Goal: Transaction & Acquisition: Purchase product/service

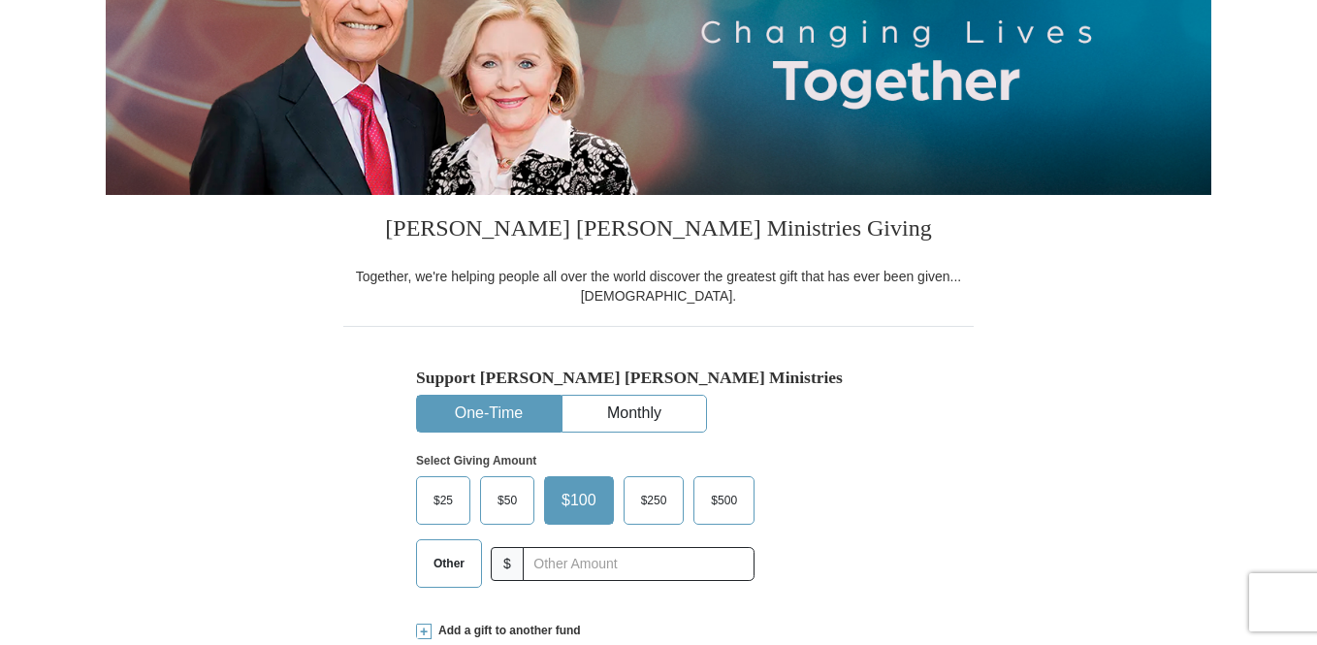
click at [450, 554] on span "Other" at bounding box center [449, 563] width 50 height 29
click at [0, 0] on input "Other" at bounding box center [0, 0] width 0 height 0
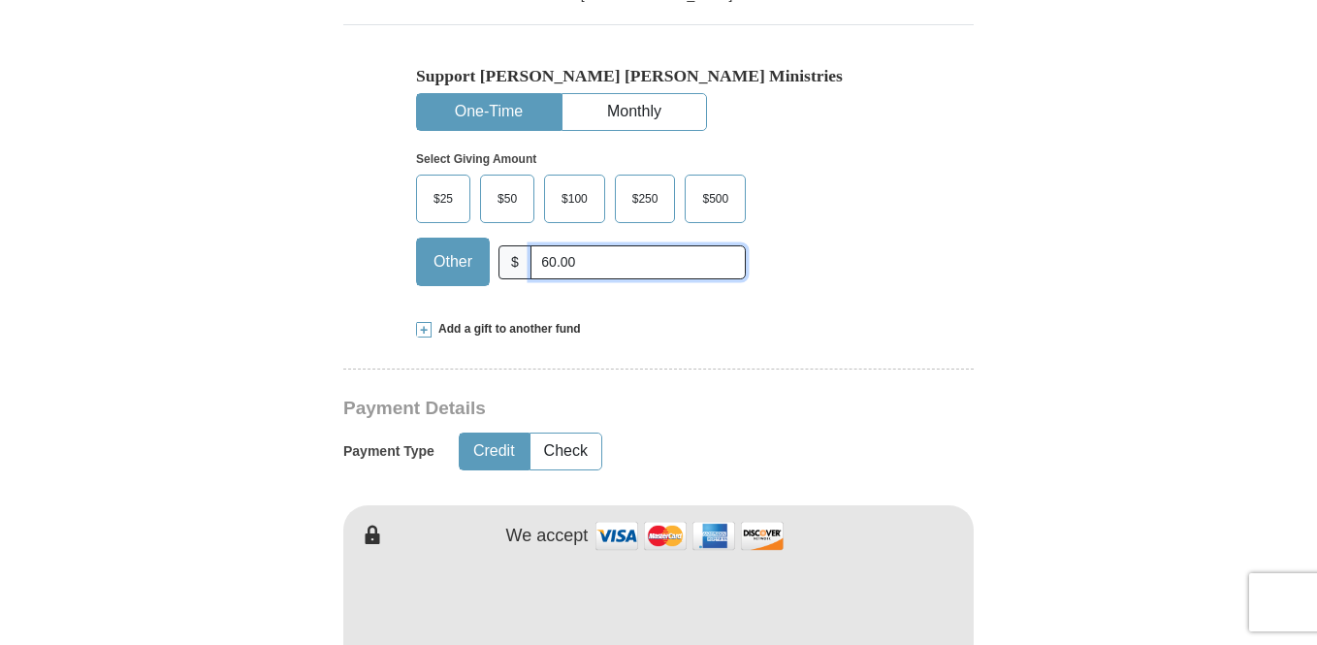
scroll to position [634, 0]
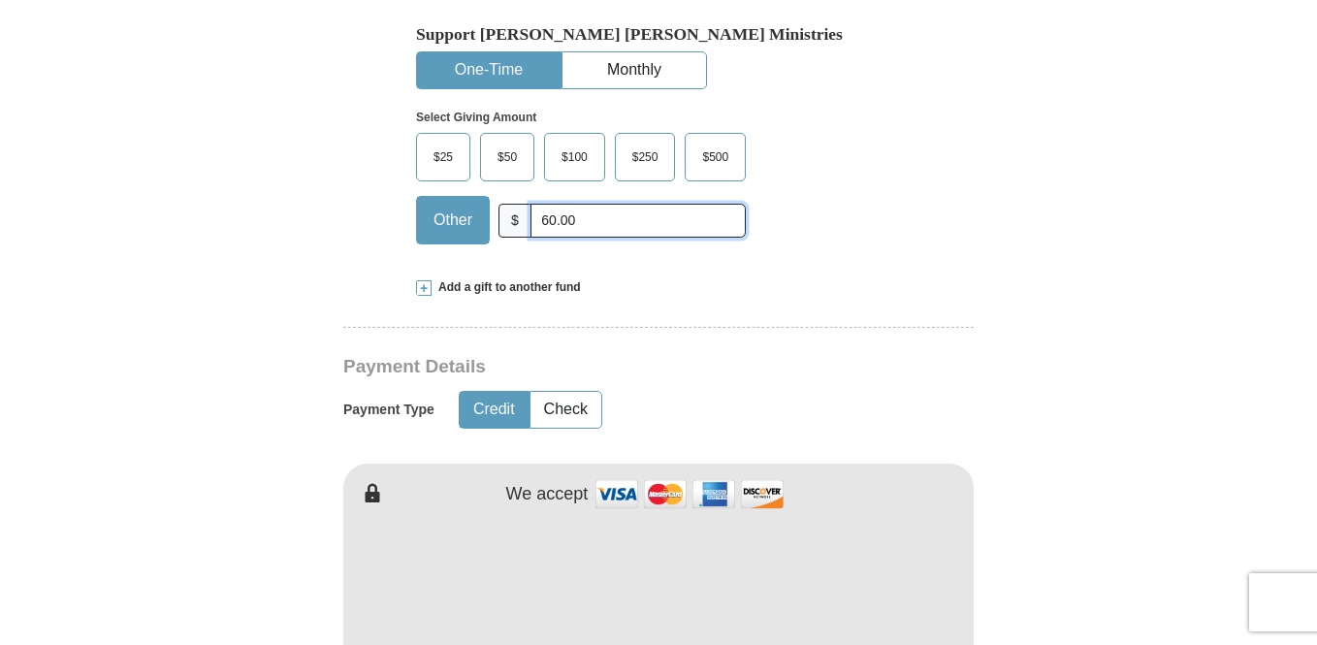
type input "60.00"
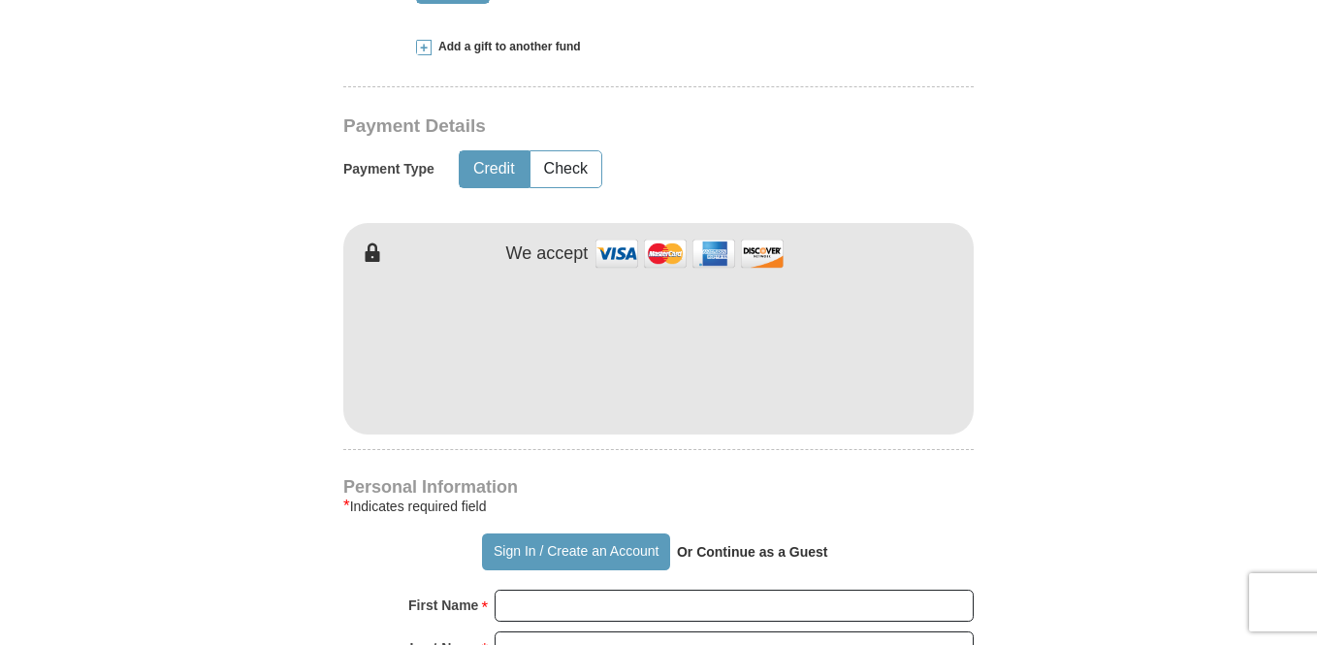
scroll to position [916, 0]
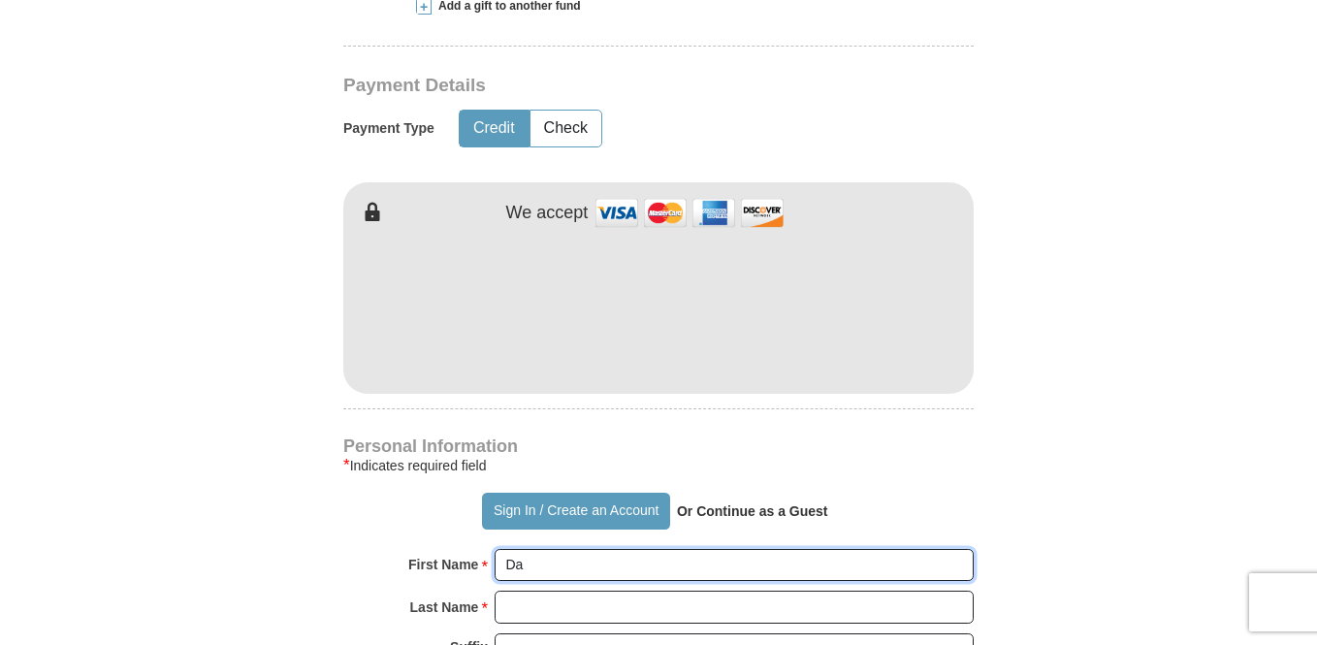
click at [632, 561] on input "Da" at bounding box center [734, 565] width 479 height 33
type input "[PERSON_NAME]"
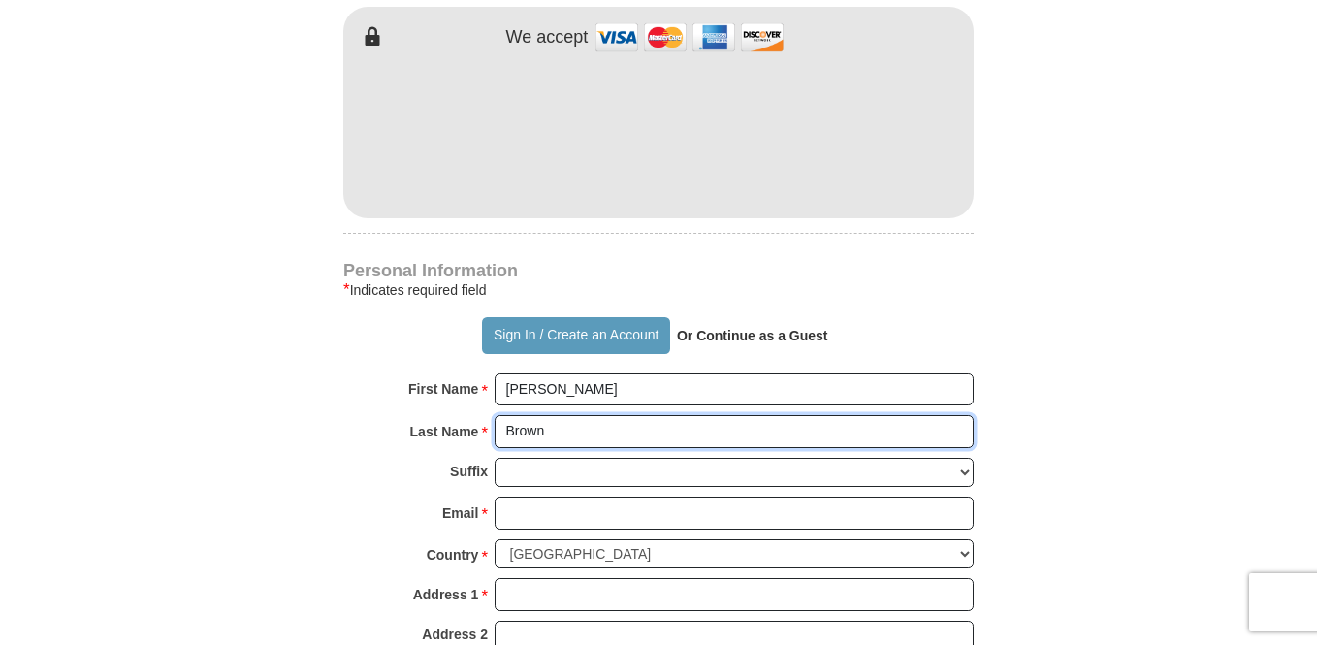
scroll to position [1093, 0]
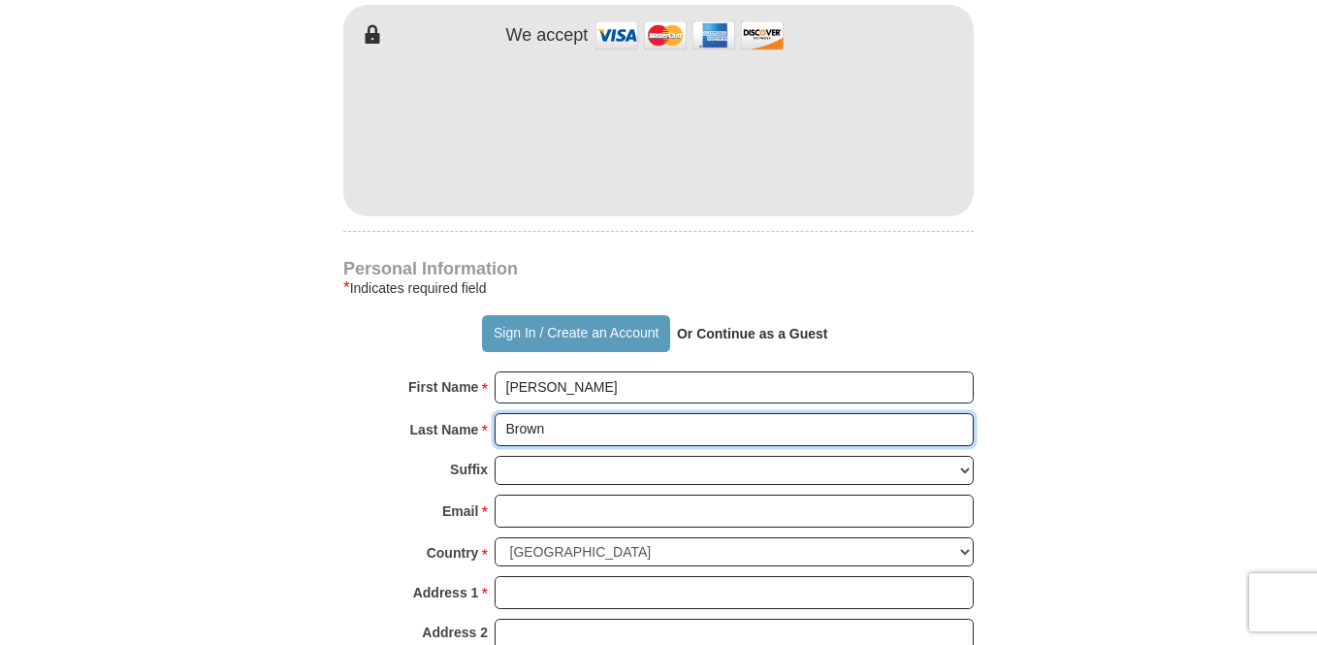
type input "Brown"
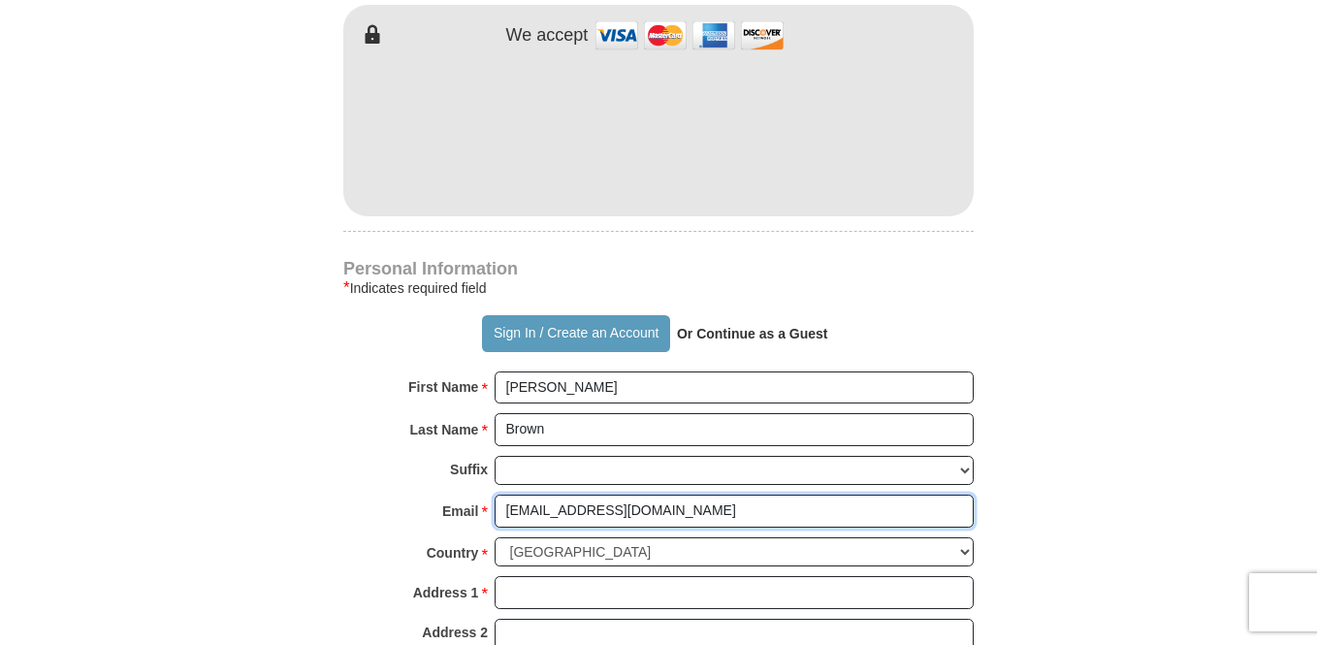
type input "[EMAIL_ADDRESS][DOMAIN_NAME]"
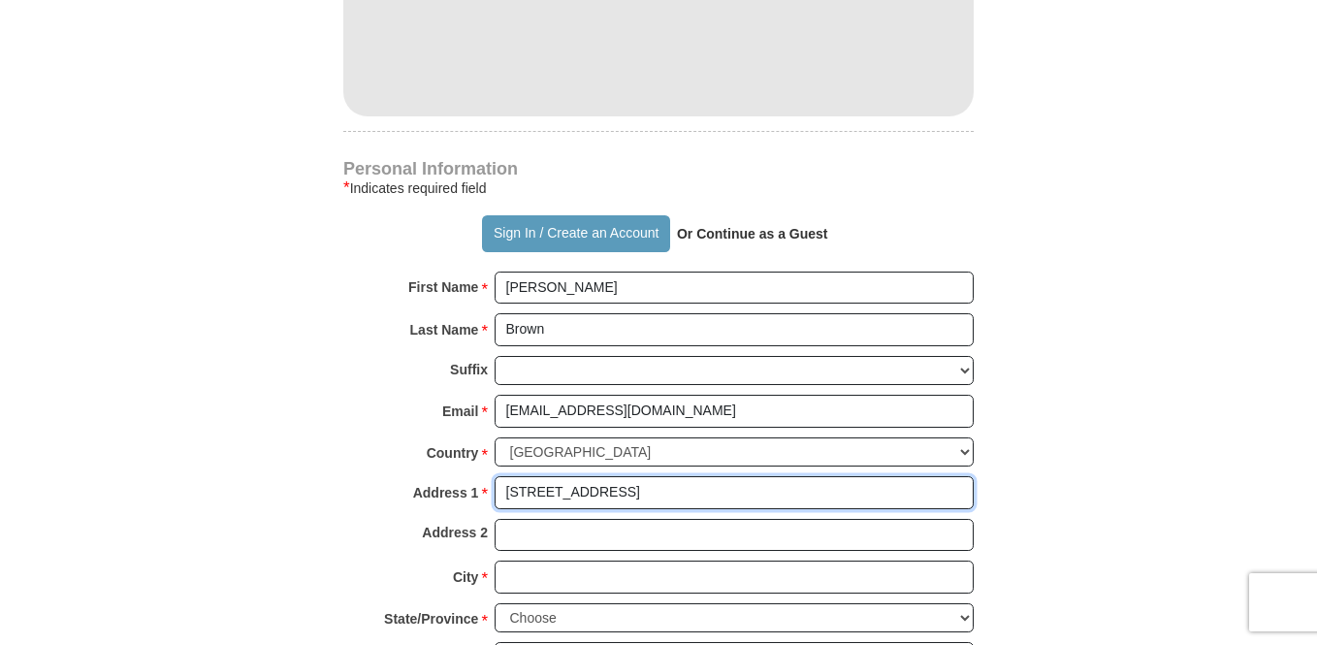
scroll to position [1200, 0]
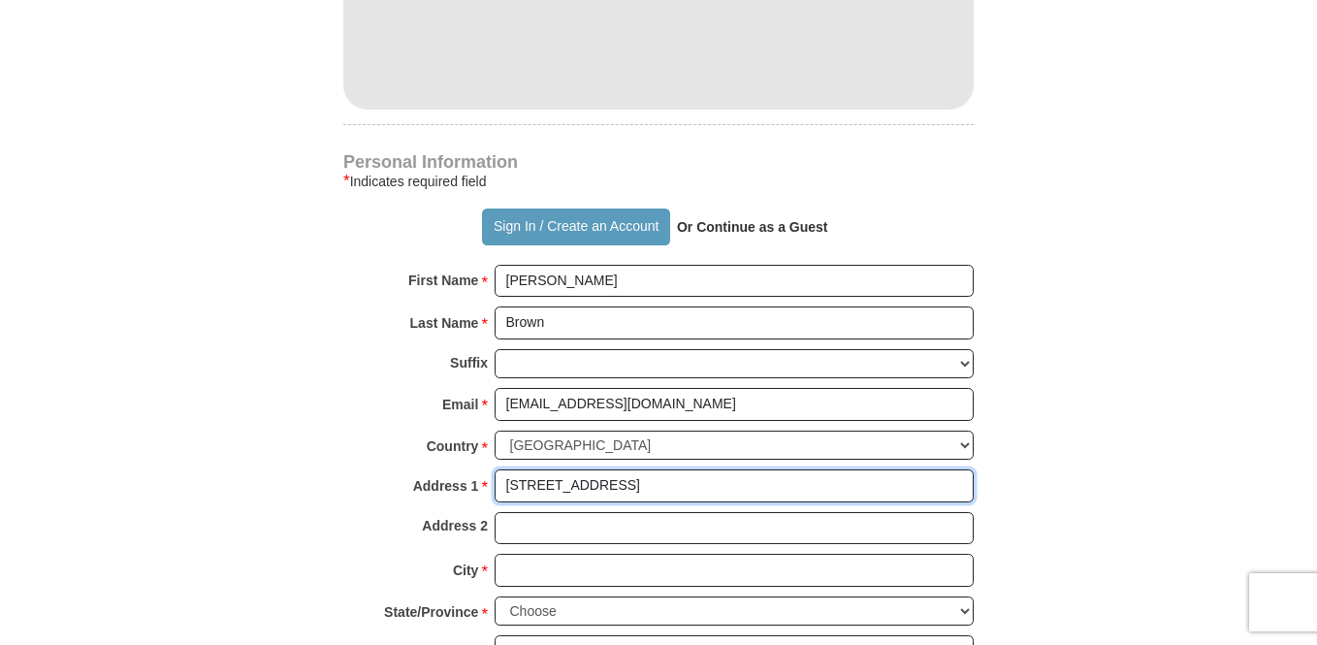
type input "[STREET_ADDRESS]"
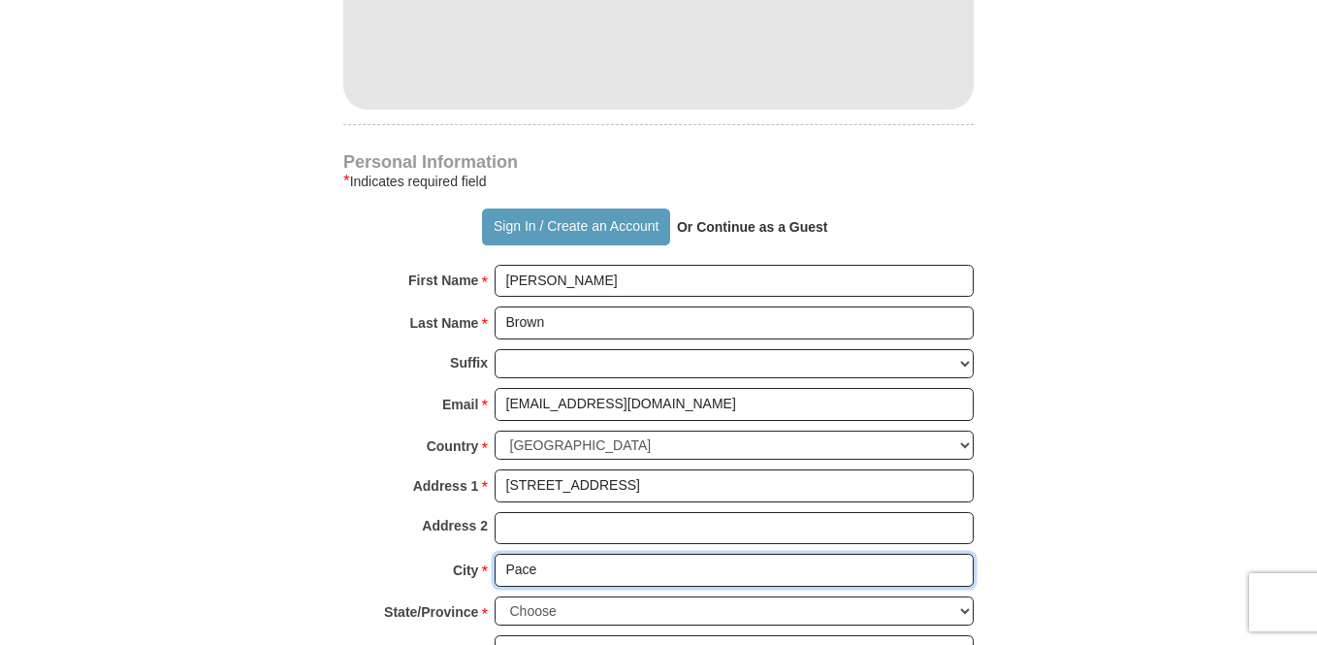
type input "Pace"
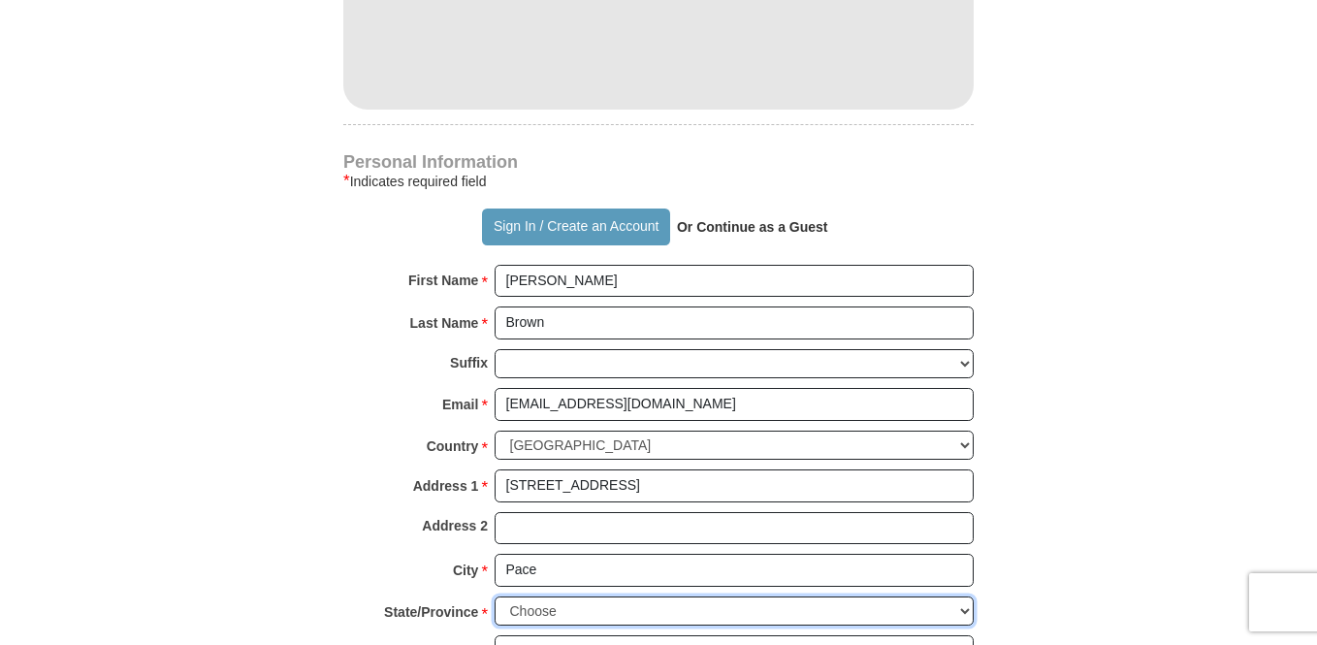
select select "FL"
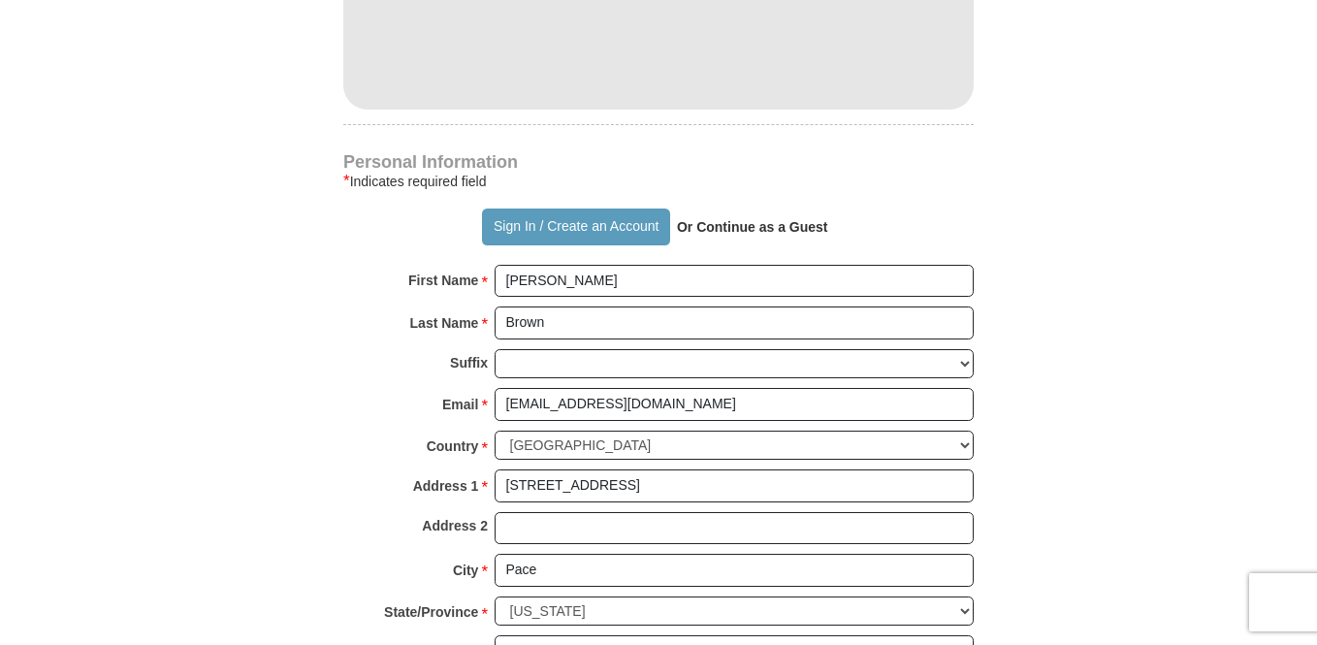
click at [1044, 384] on form "Already have an account? Sign in for faster giving. Don't have an account? Crea…" at bounding box center [659, 68] width 1106 height 2380
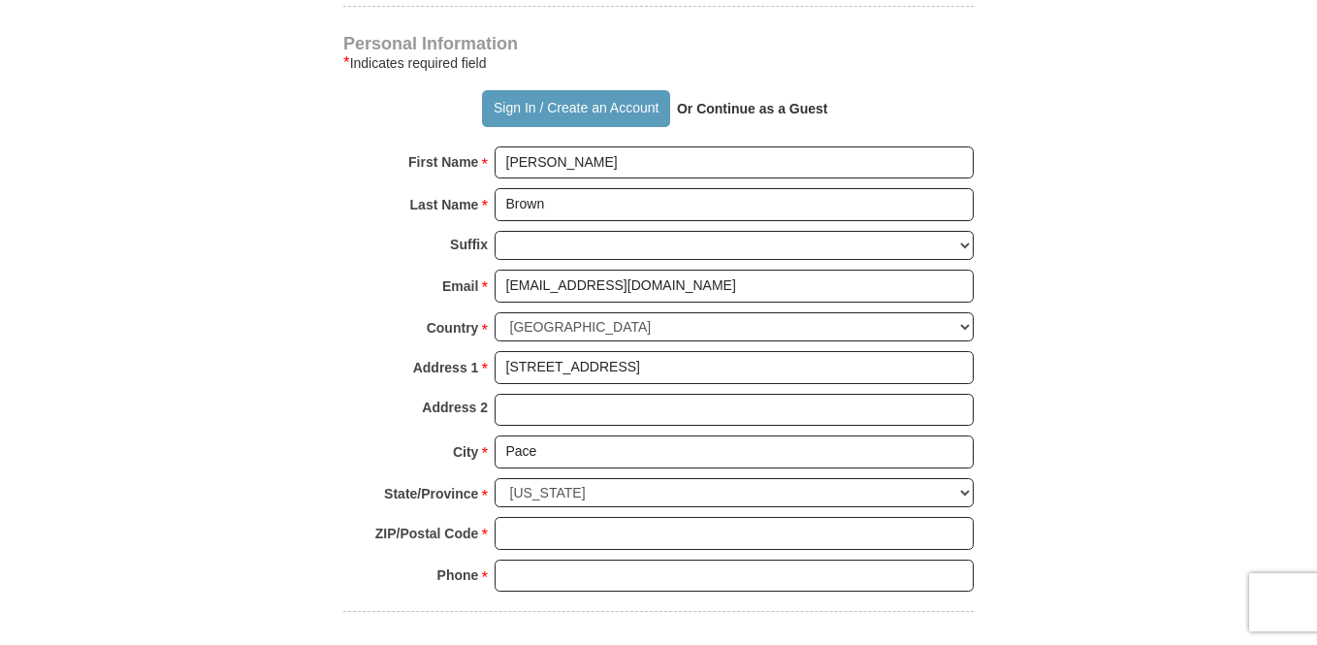
scroll to position [1357, 0]
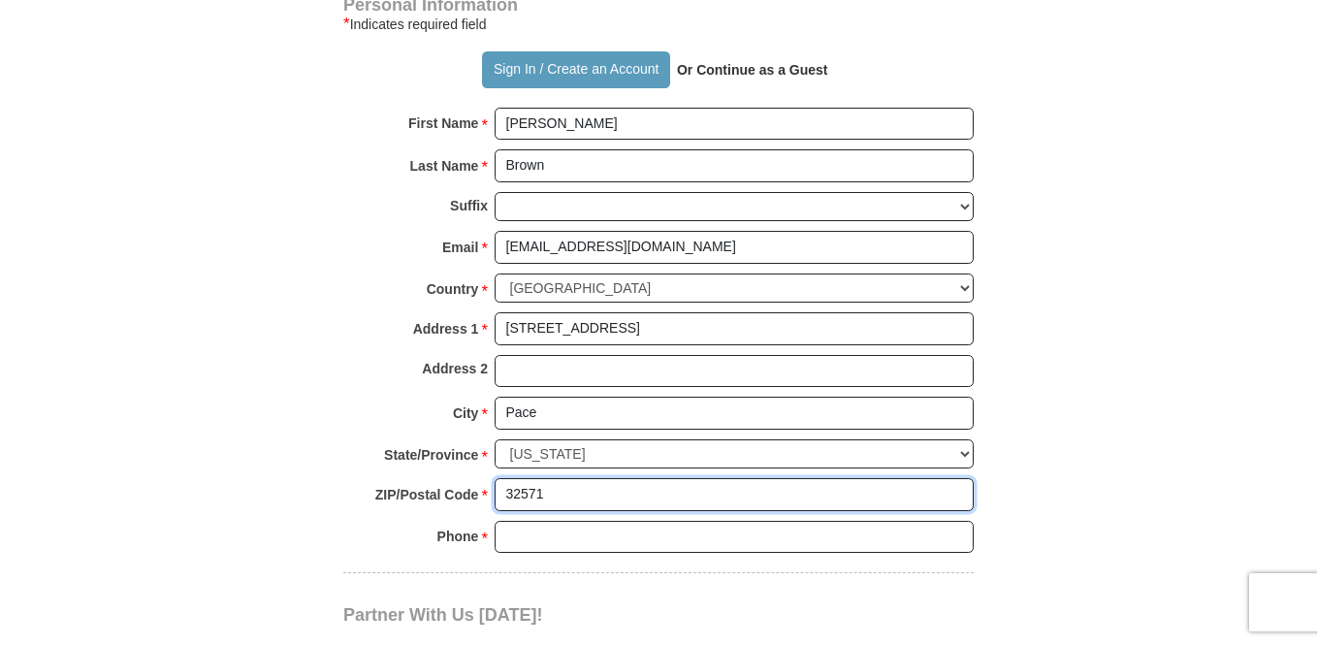
type input "32571"
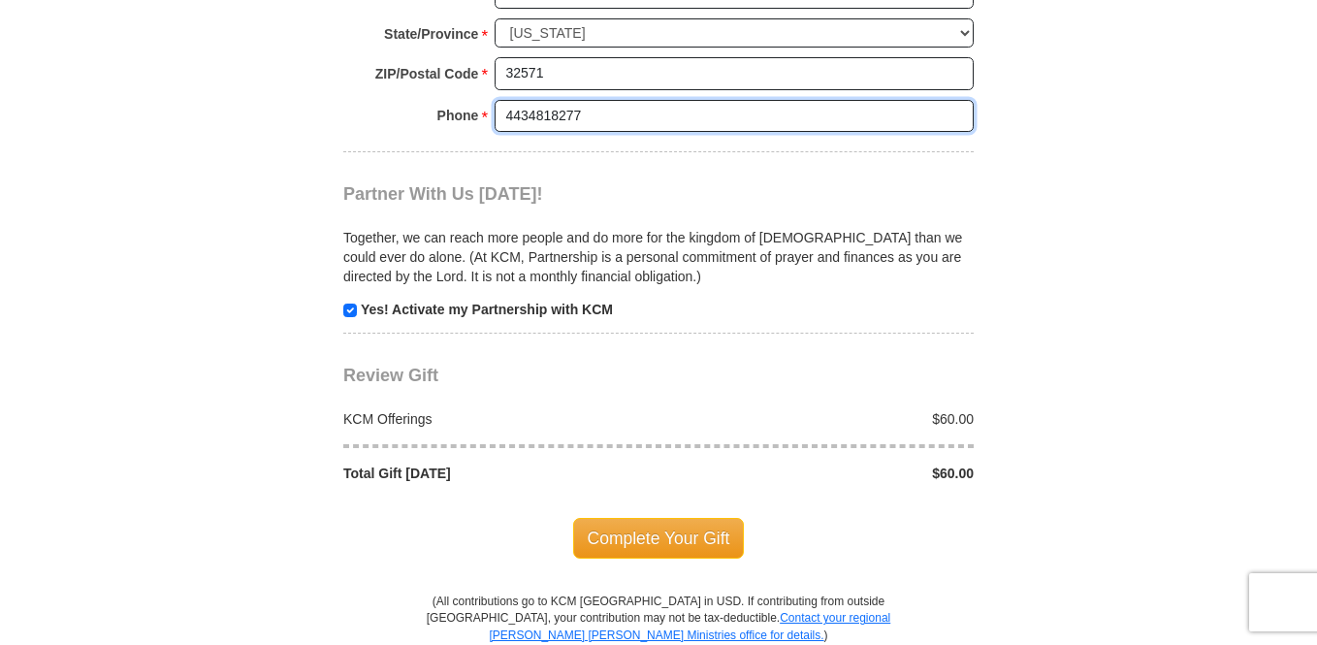
scroll to position [1780, 0]
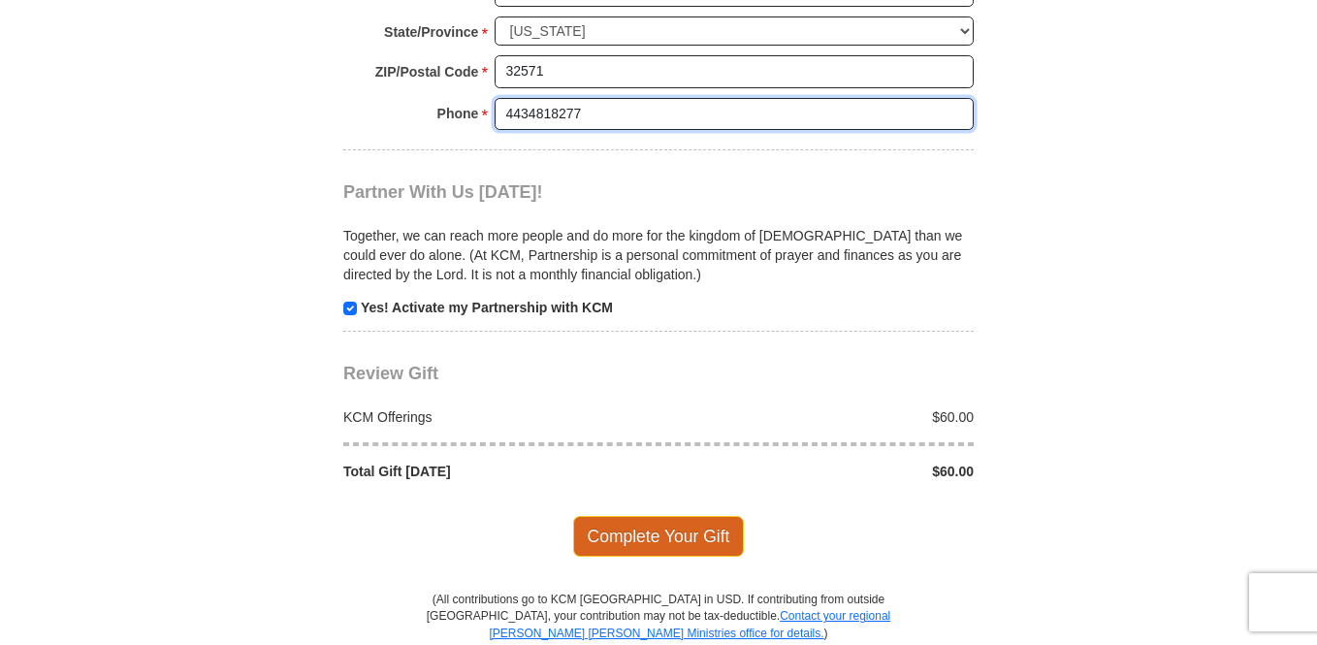
type input "4434818277"
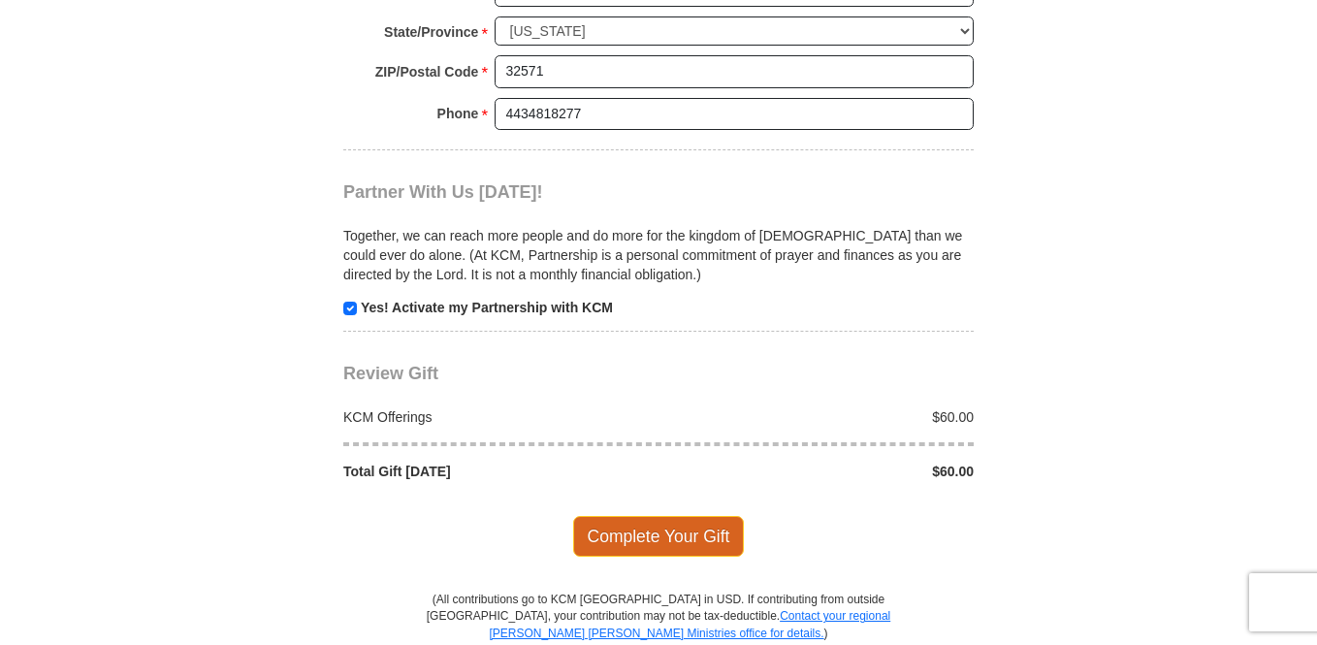
click at [676, 516] on span "Complete Your Gift" at bounding box center [659, 536] width 172 height 41
